Goal: Information Seeking & Learning: Learn about a topic

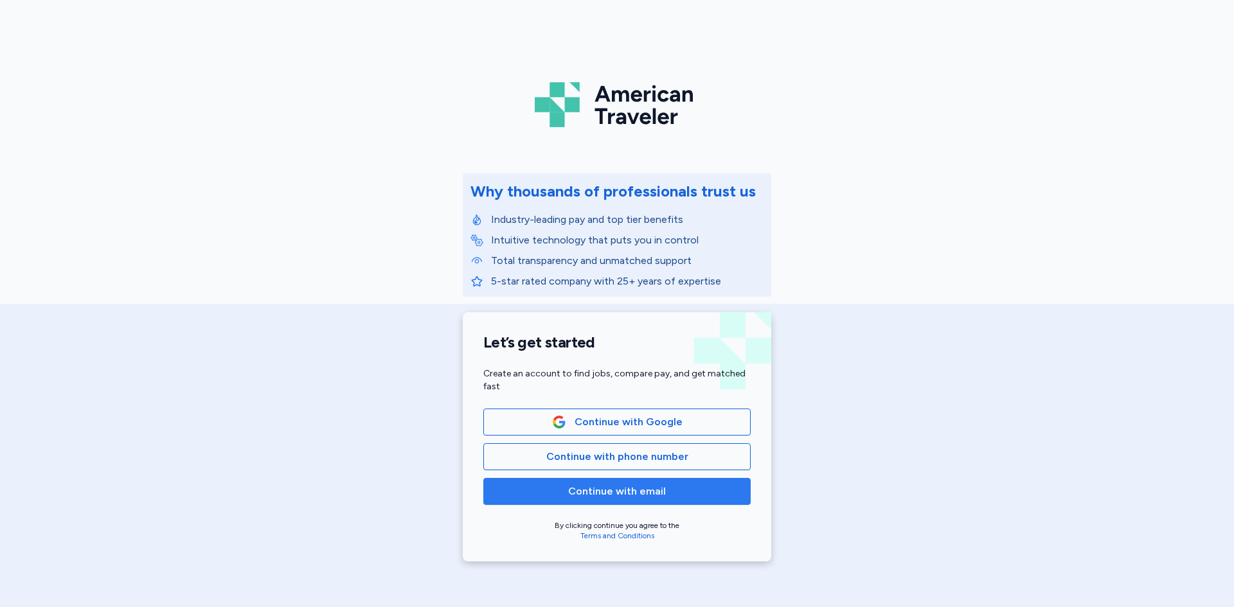
click at [639, 487] on span "Continue with email" at bounding box center [617, 491] width 98 height 15
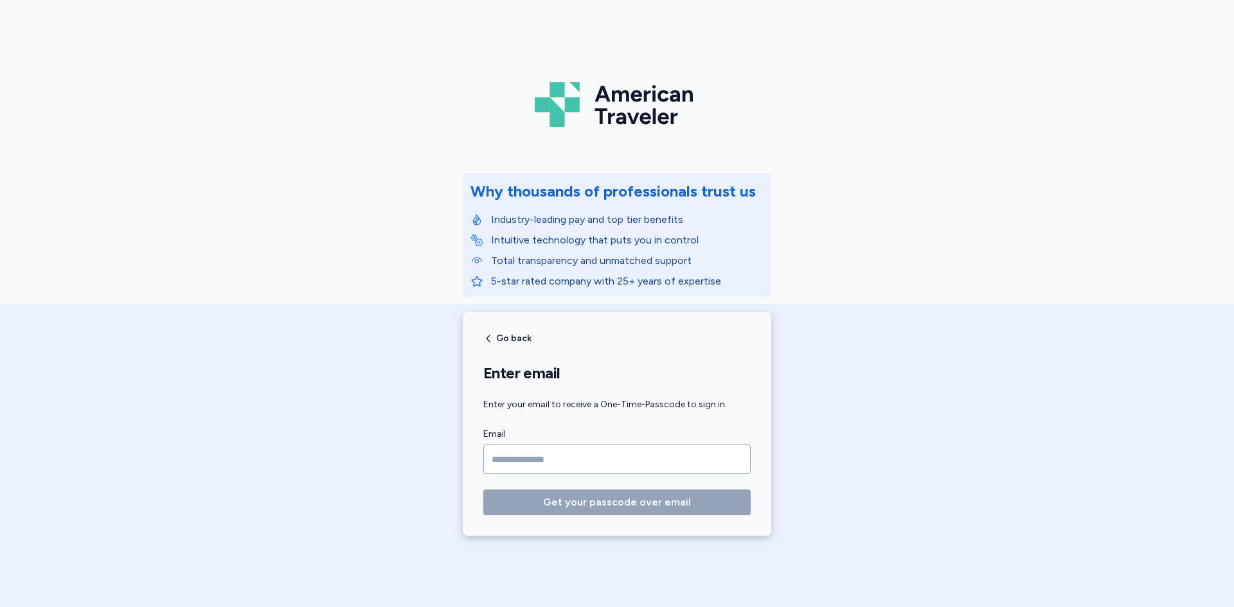
drag, startPoint x: 575, startPoint y: 456, endPoint x: 590, endPoint y: 456, distance: 15.4
click at [575, 457] on input "Email" at bounding box center [616, 460] width 267 height 30
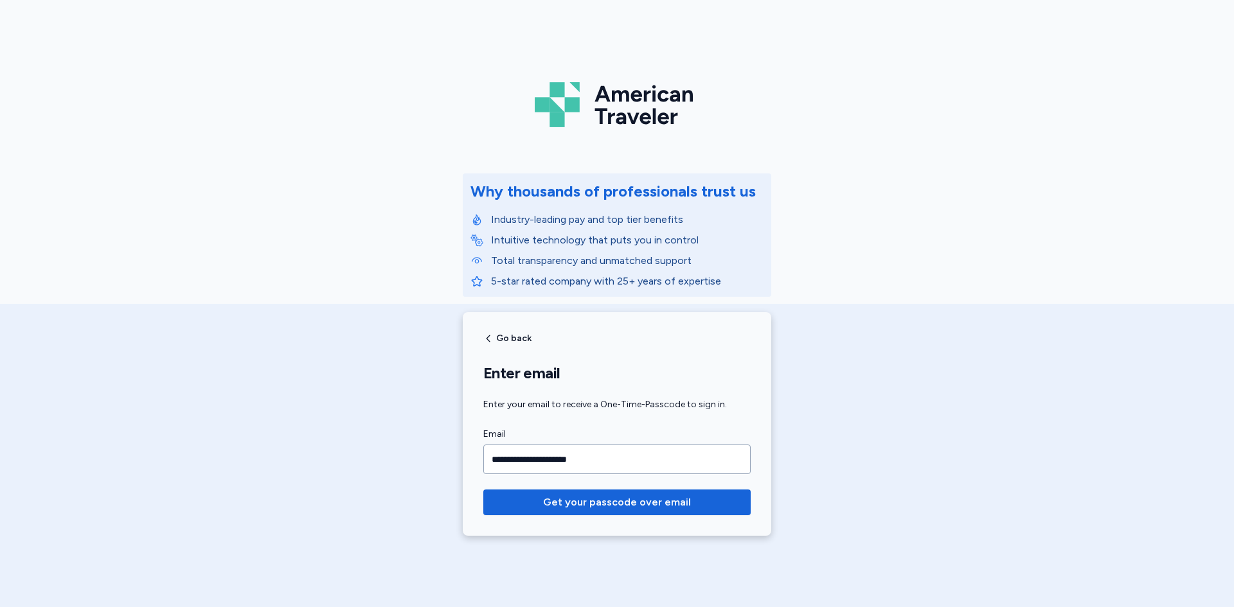
type input "**********"
click at [483, 490] on button "Get your passcode over email" at bounding box center [616, 503] width 267 height 26
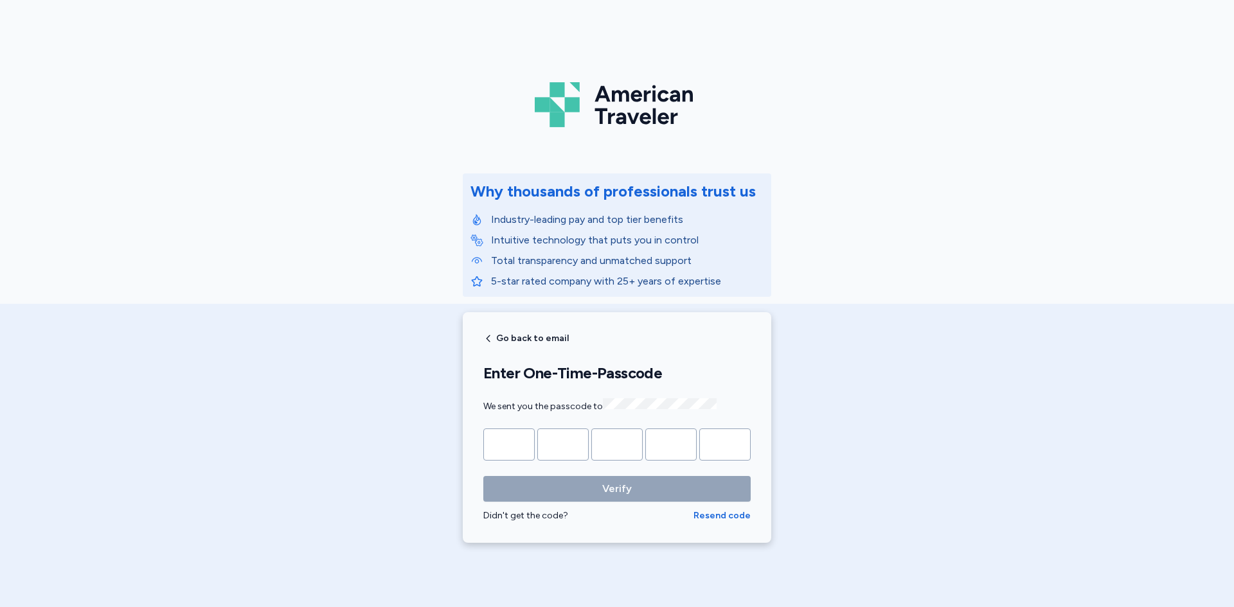
type input "*"
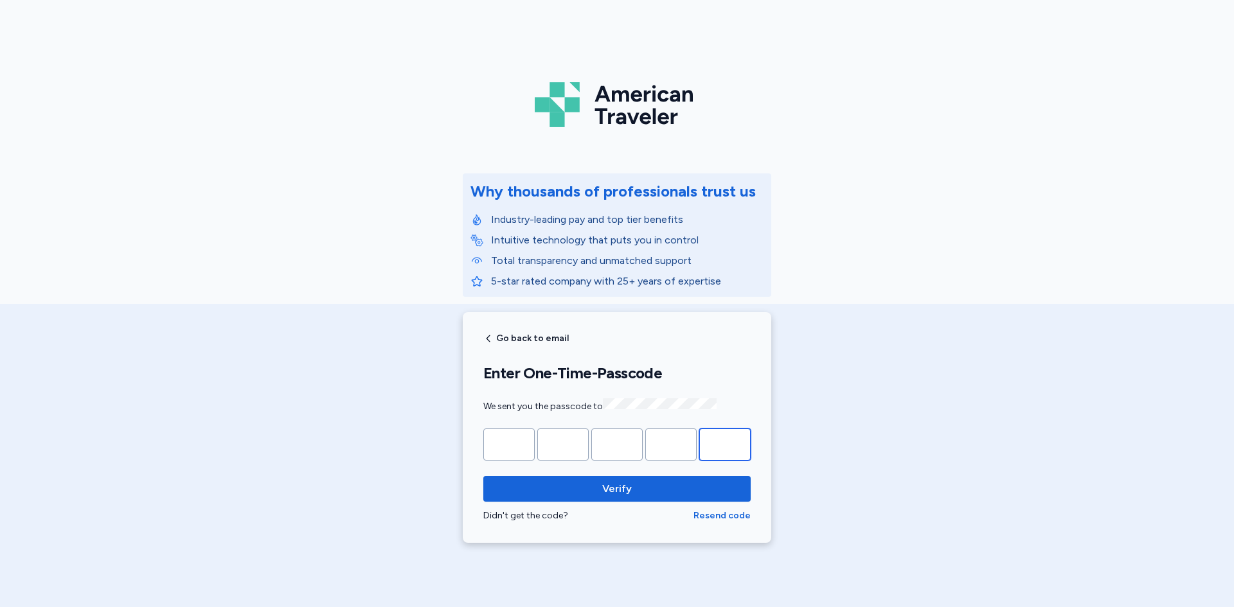
type input "*"
click at [483, 476] on button "Verify" at bounding box center [616, 489] width 267 height 26
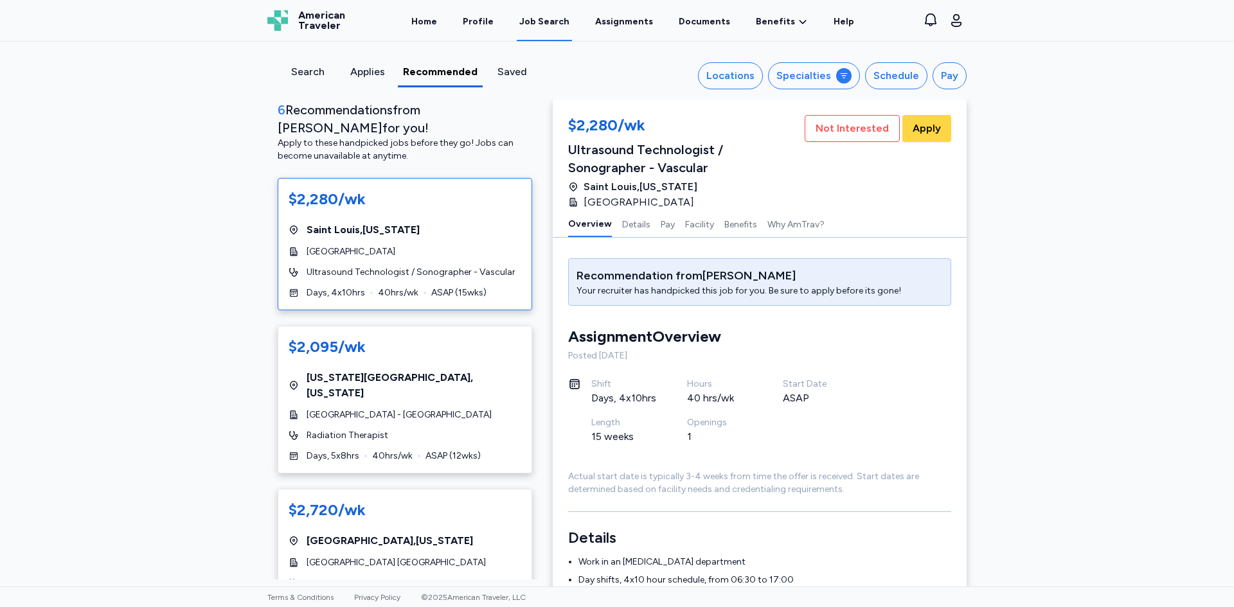
click at [323, 222] on span "[GEOGRAPHIC_DATA] , [US_STATE]" at bounding box center [363, 229] width 113 height 15
